Goal: Information Seeking & Learning: Learn about a topic

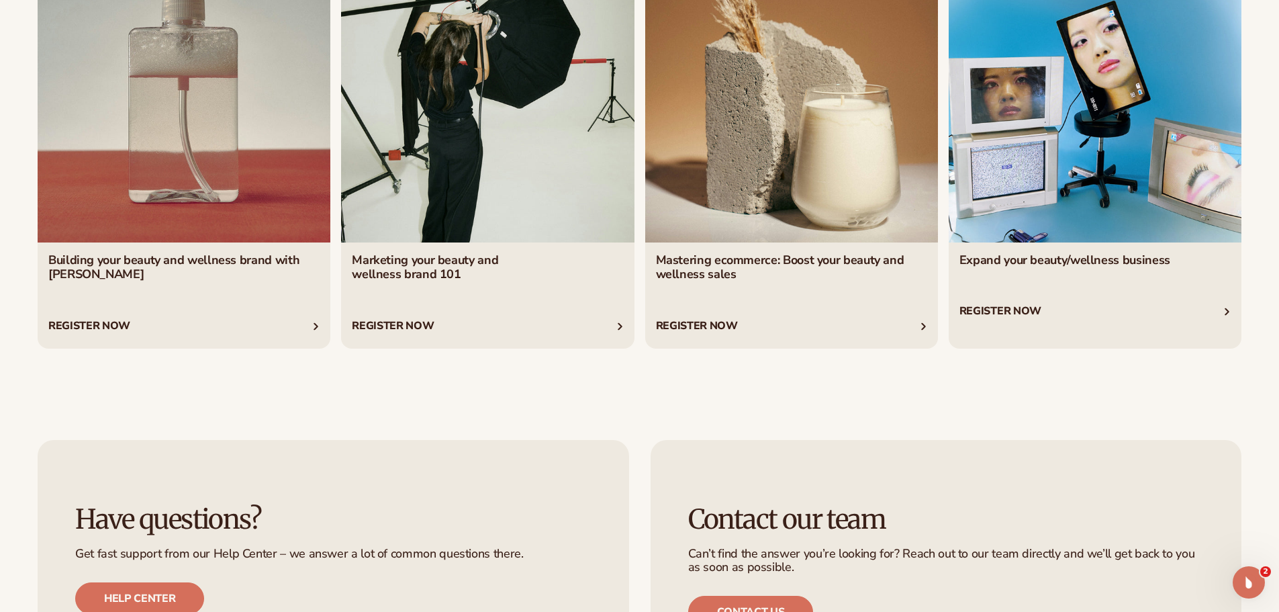
scroll to position [6140, 0]
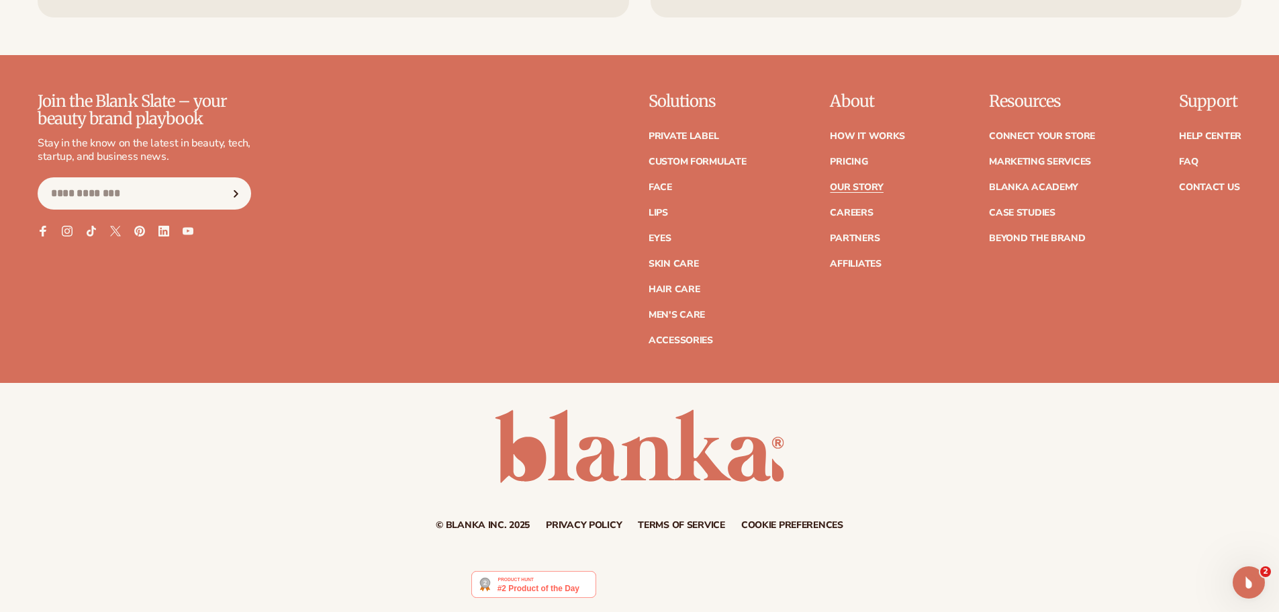
click at [864, 188] on link "Our Story" at bounding box center [856, 187] width 53 height 9
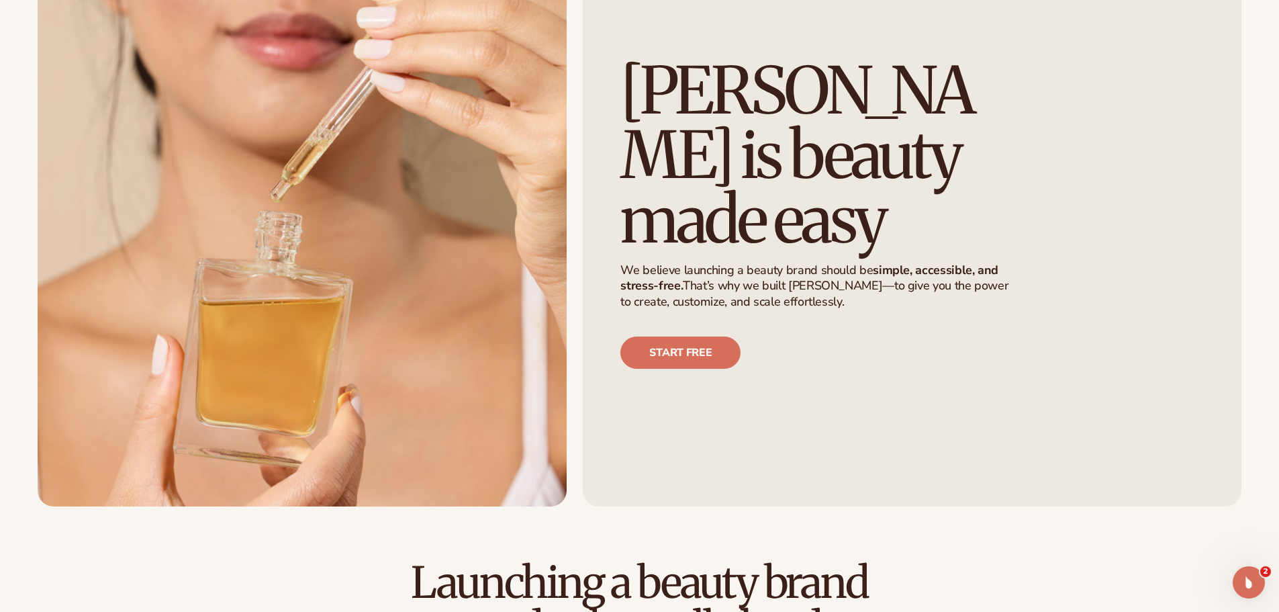
scroll to position [201, 0]
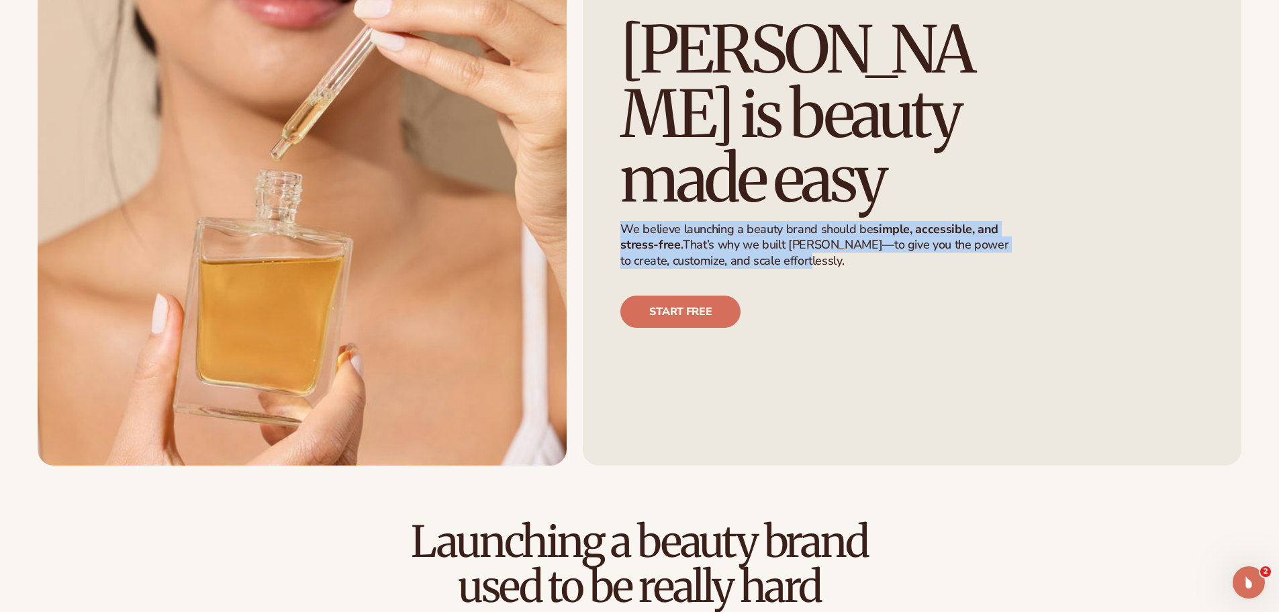
drag, startPoint x: 794, startPoint y: 226, endPoint x: 625, endPoint y: 203, distance: 170.8
click at [625, 222] on p "We believe launching a beauty brand should be simple, accessible, and stress-fr…" at bounding box center [820, 245] width 400 height 47
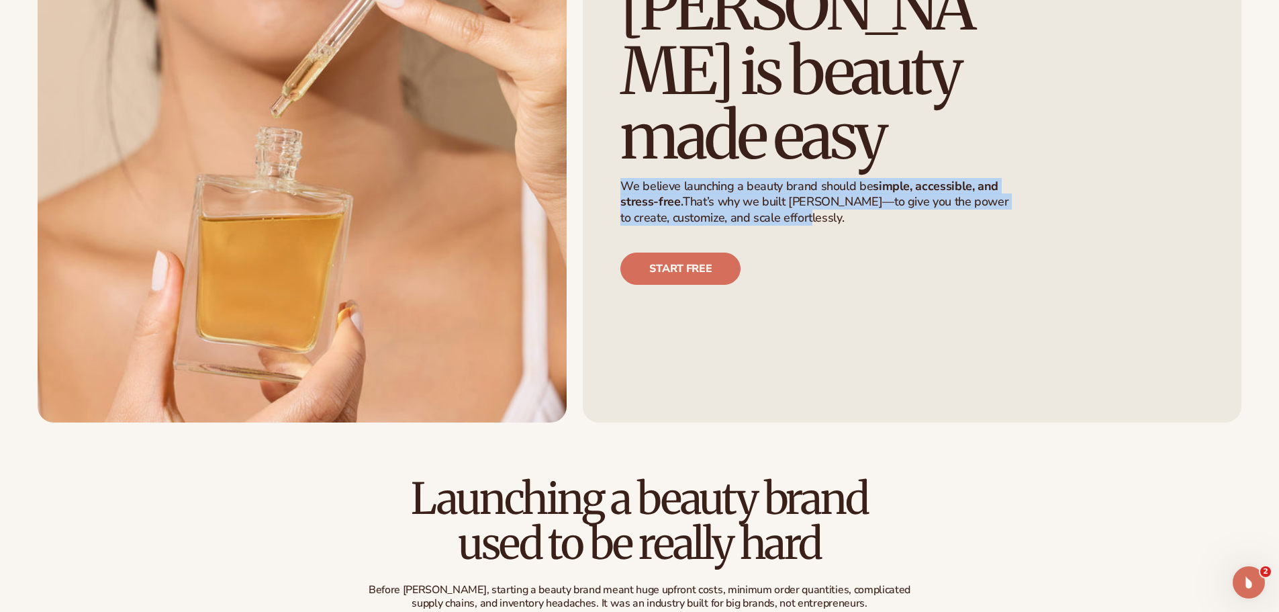
scroll to position [269, 0]
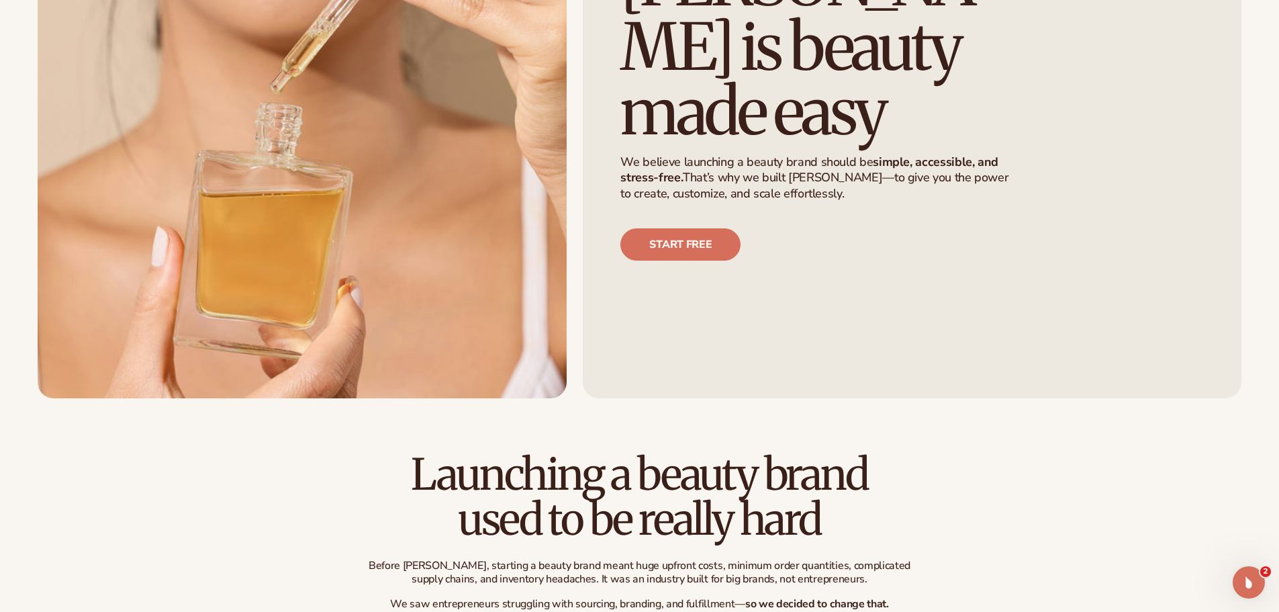
click at [796, 228] on div "Start free" at bounding box center [912, 244] width 584 height 32
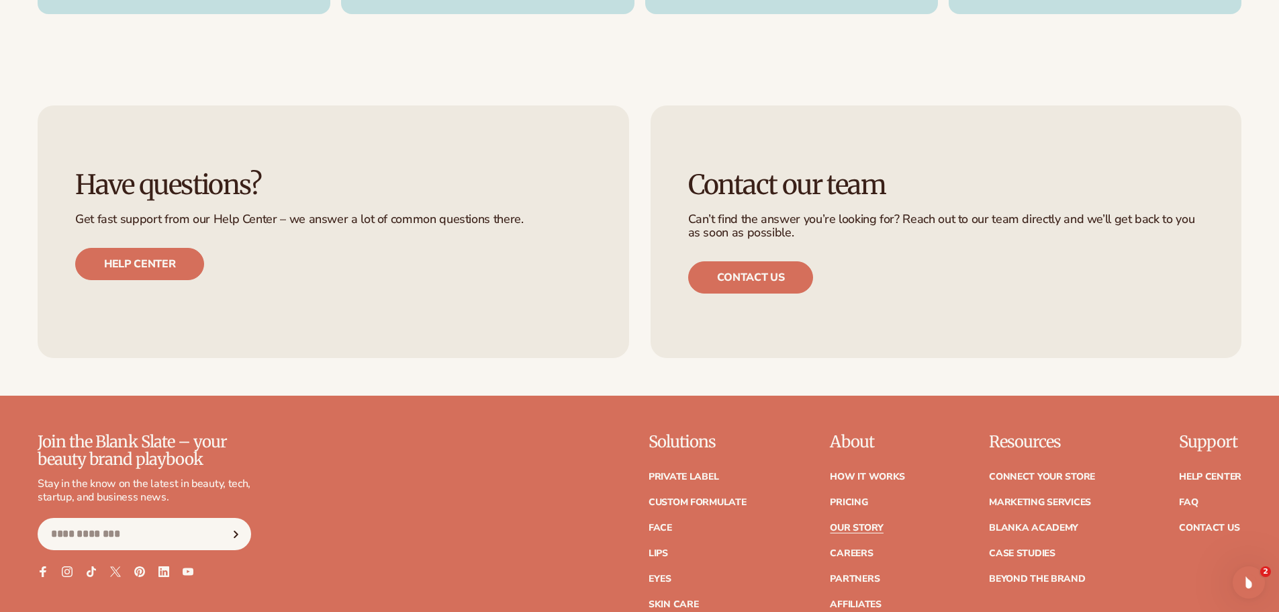
scroll to position [4096, 0]
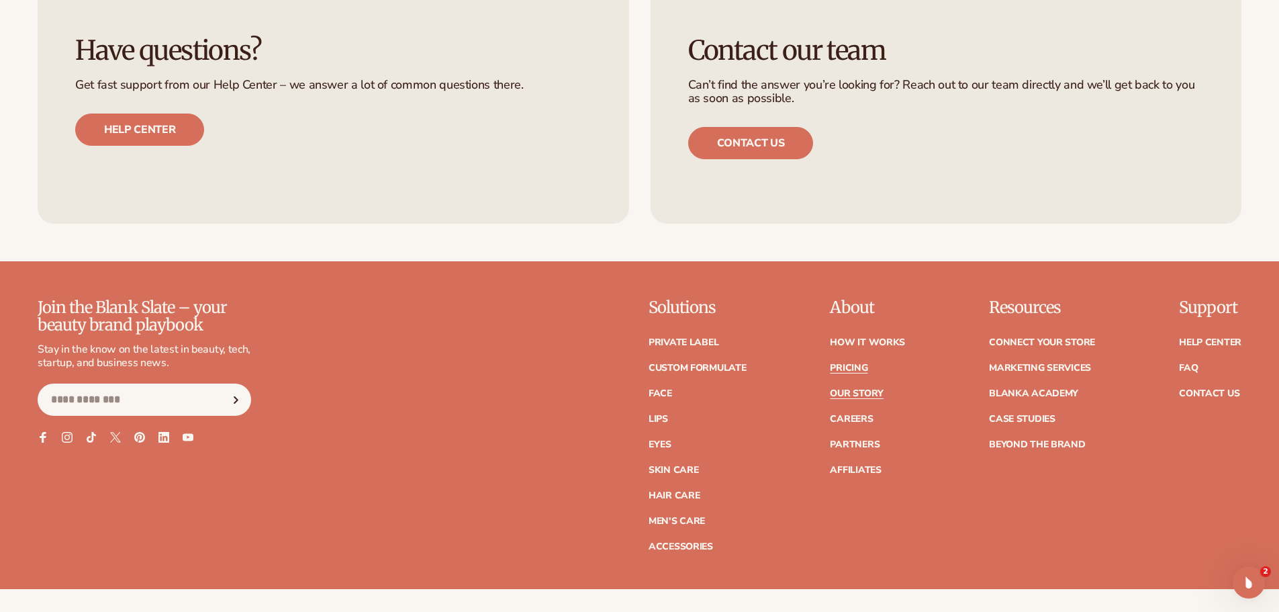
click at [842, 363] on link "Pricing" at bounding box center [849, 367] width 38 height 9
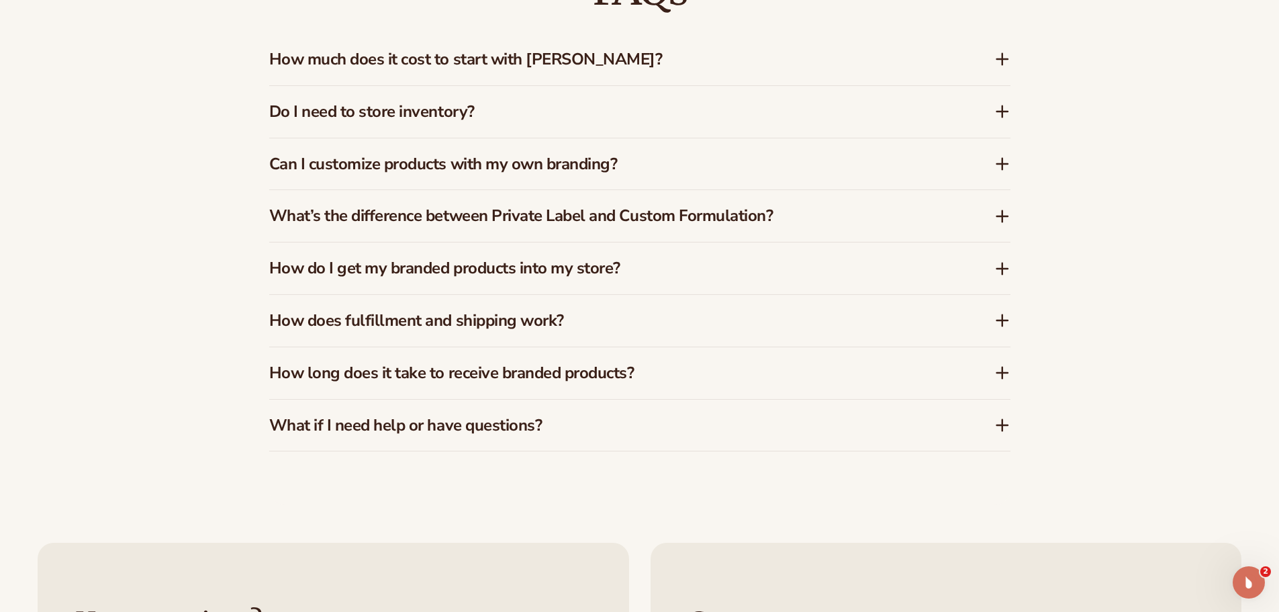
scroll to position [2271, 0]
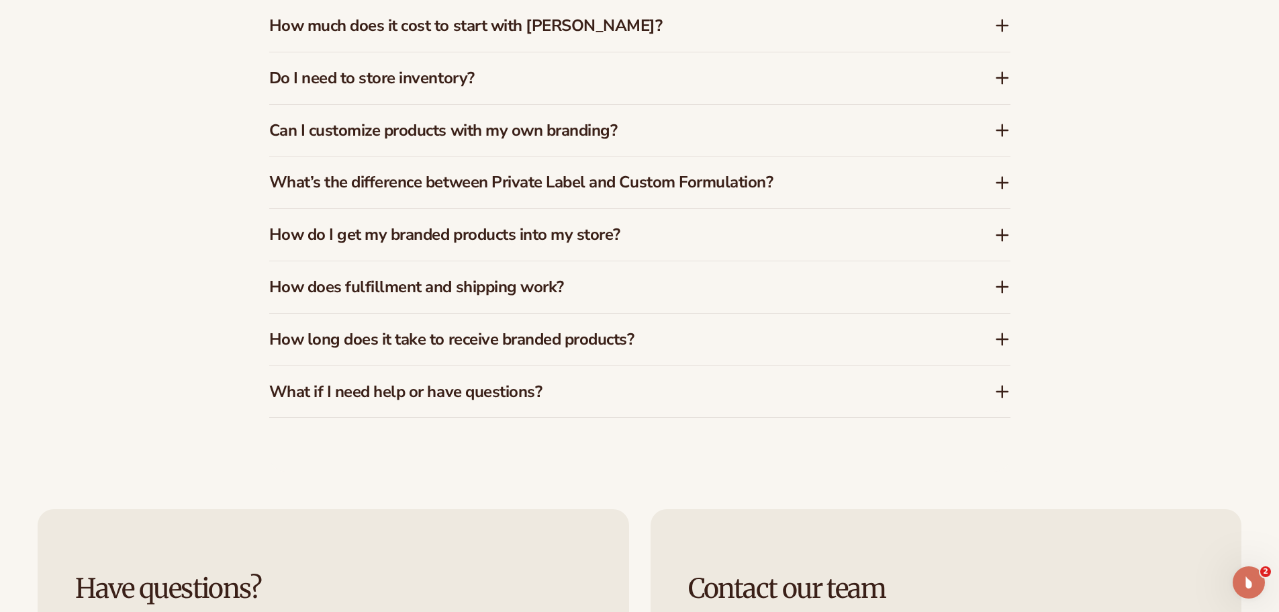
click at [732, 242] on h3 "How do I get my branded products into my store?" at bounding box center [611, 234] width 685 height 19
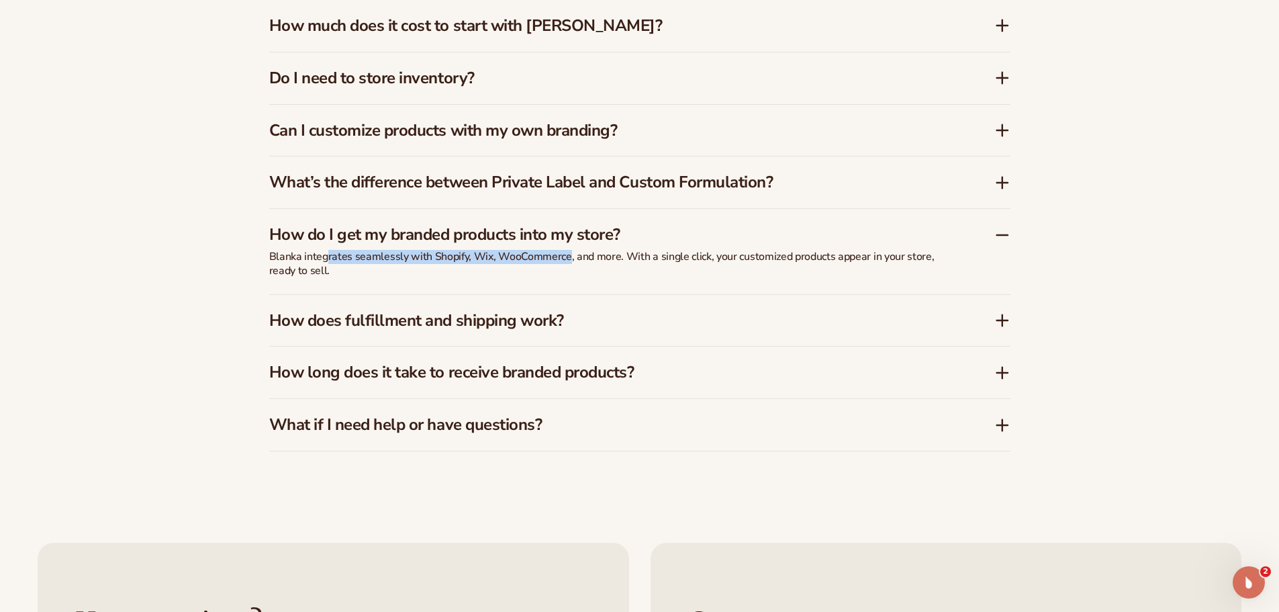
drag, startPoint x: 328, startPoint y: 255, endPoint x: 567, endPoint y: 260, distance: 238.4
click at [567, 260] on p "Blanka integrates seamlessly with Shopify, Wix, WooCommerce, and more. With a s…" at bounding box center [604, 264] width 671 height 28
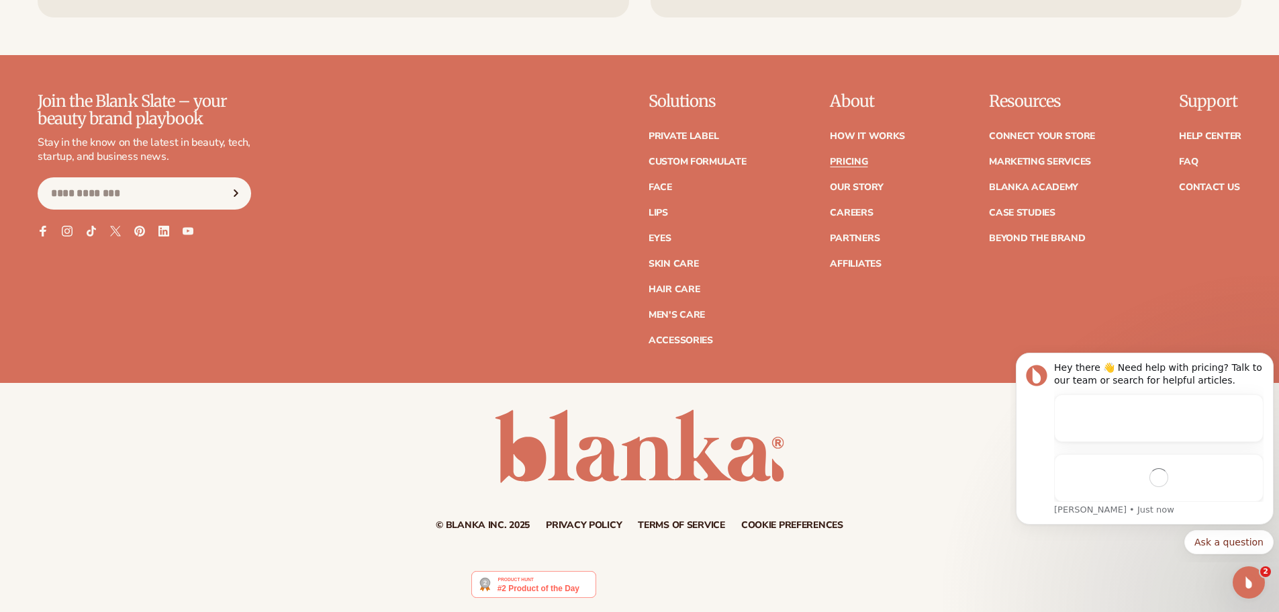
scroll to position [0, 0]
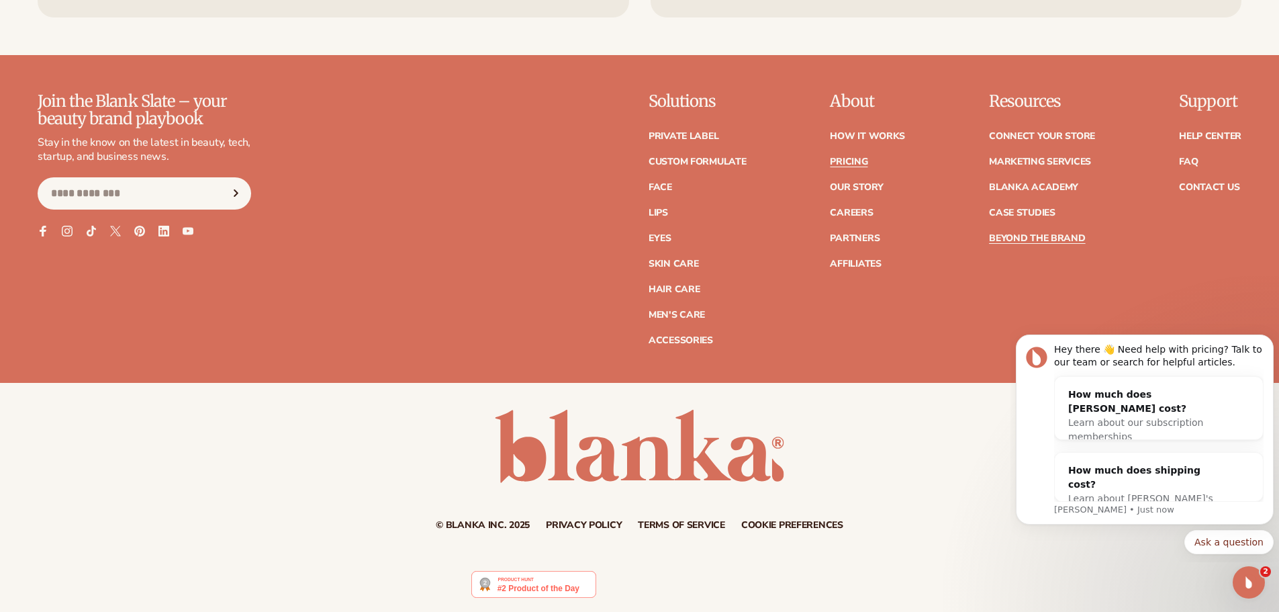
click at [1022, 240] on link "Beyond the brand" at bounding box center [1037, 238] width 97 height 9
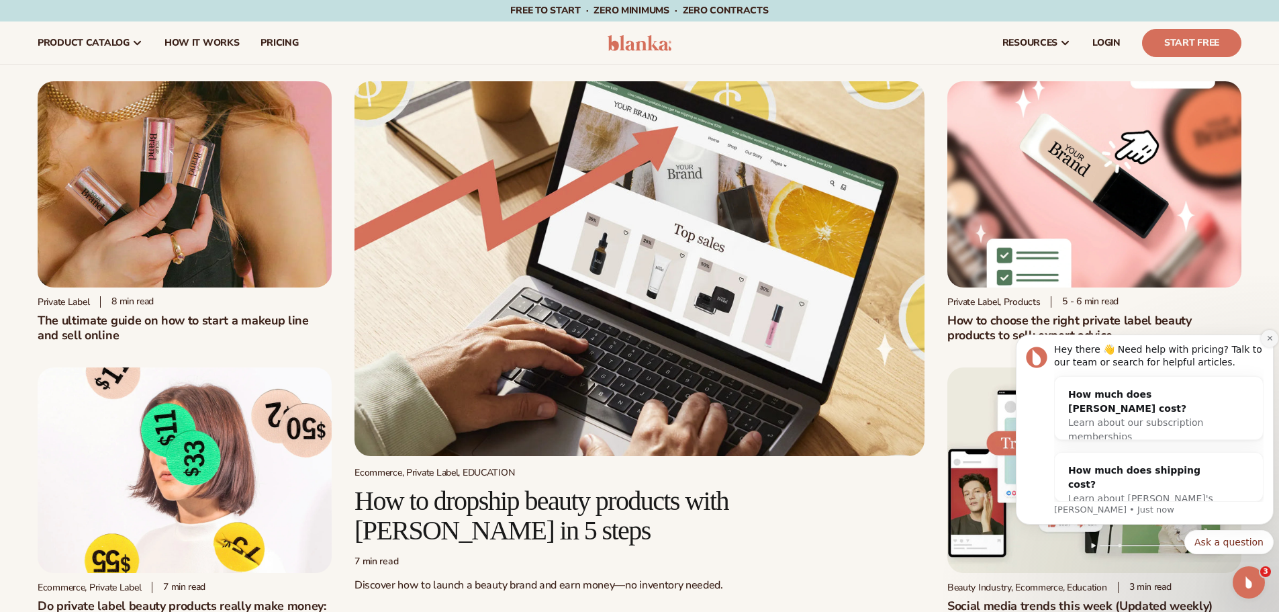
click at [1267, 340] on icon "Dismiss notification" at bounding box center [1269, 337] width 7 height 7
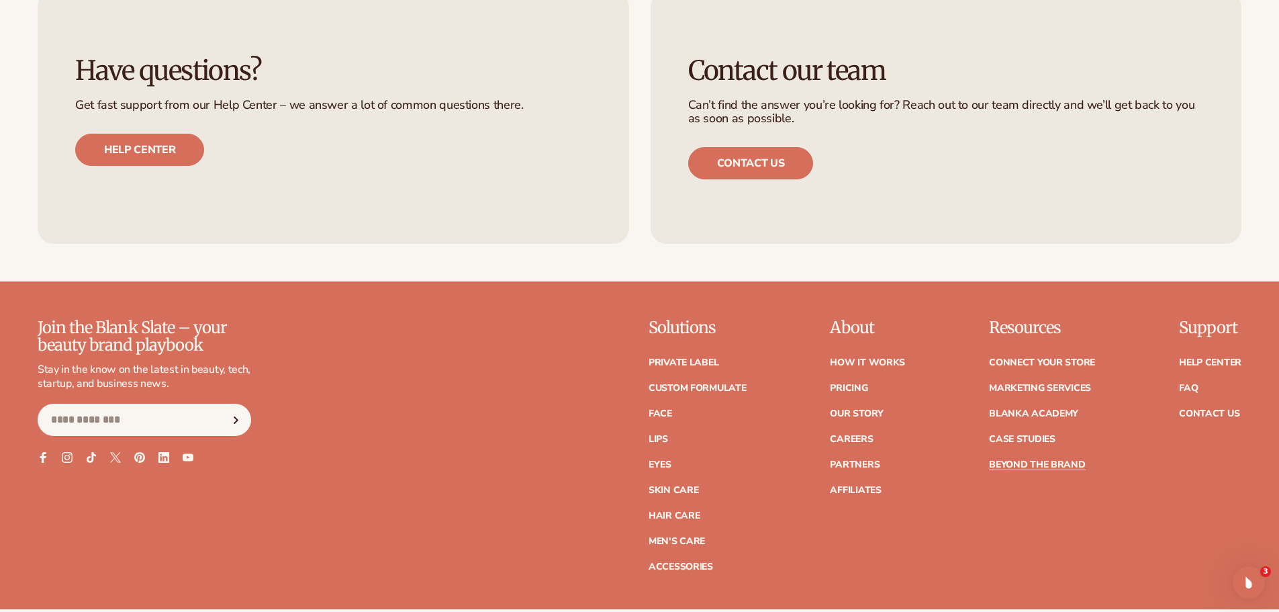
scroll to position [3559, 0]
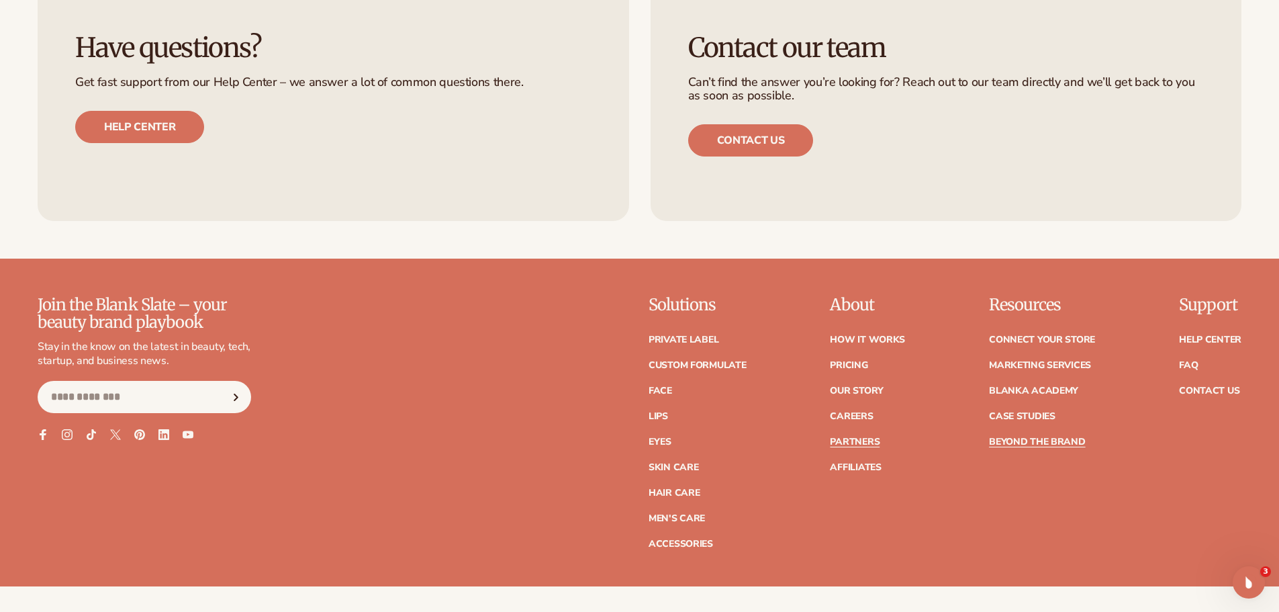
click at [856, 437] on link "Partners" at bounding box center [855, 441] width 50 height 9
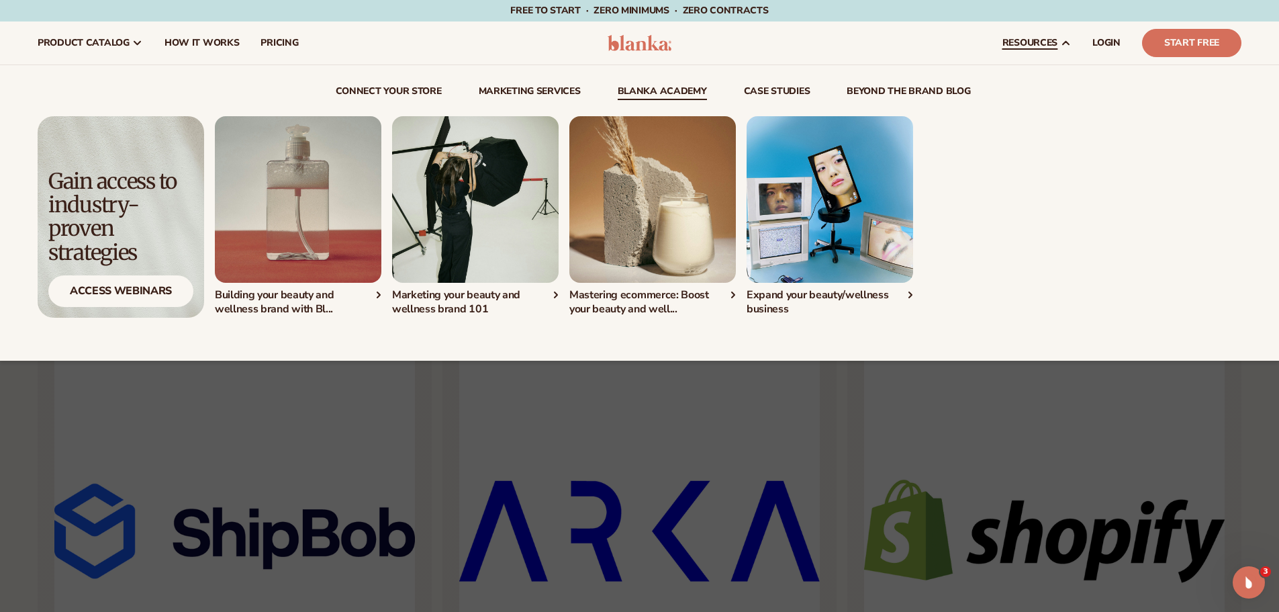
click at [647, 91] on link "Blanka Academy" at bounding box center [662, 93] width 89 height 13
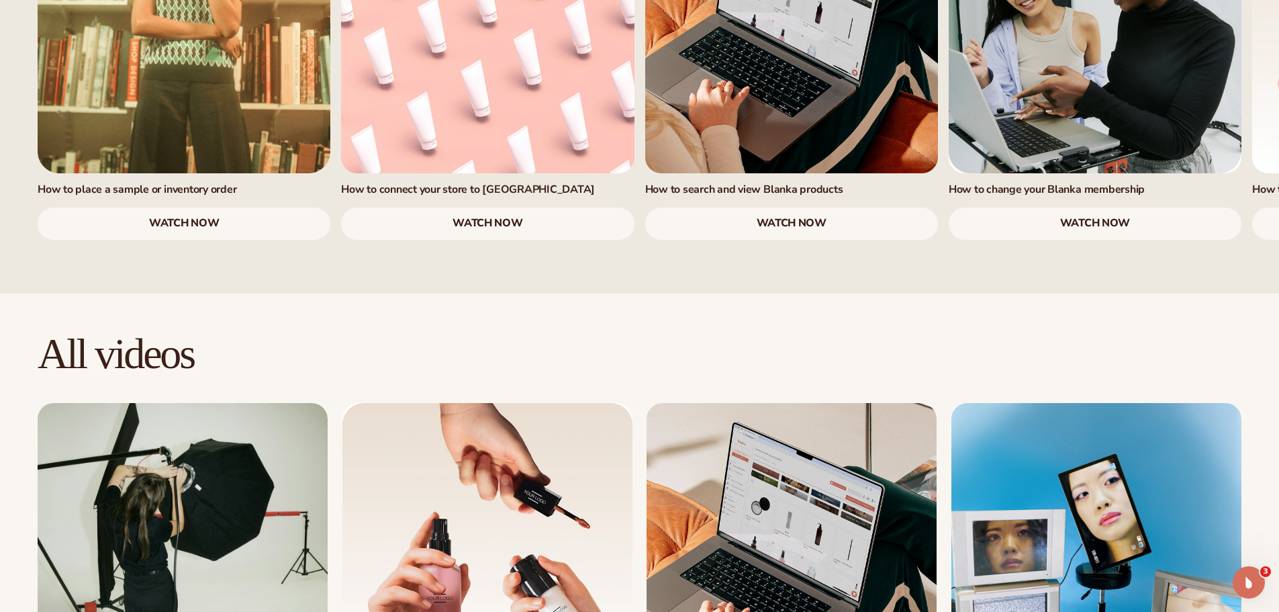
scroll to position [1477, 0]
